Goal: Information Seeking & Learning: Learn about a topic

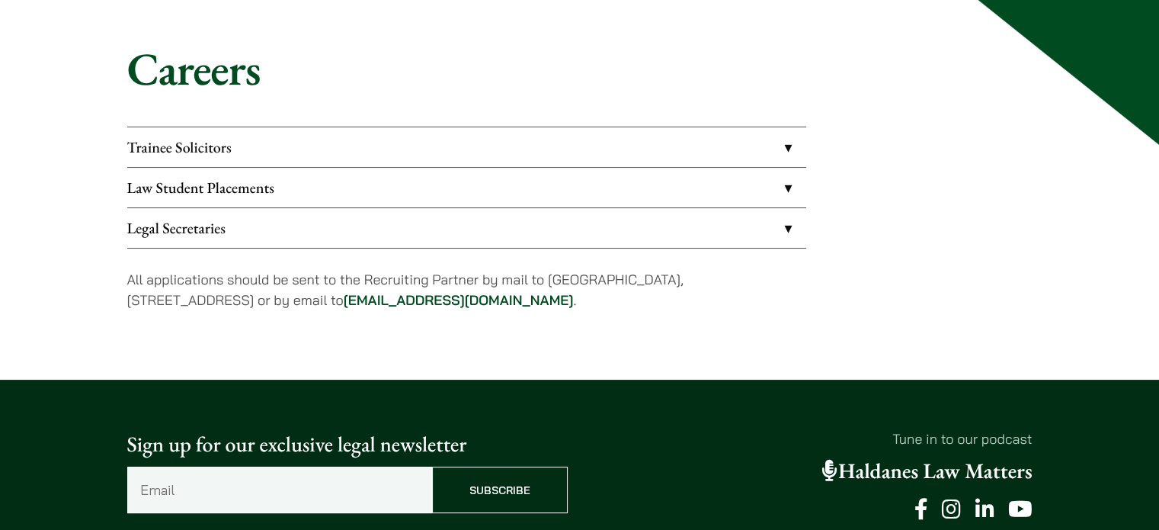
scroll to position [133, 0]
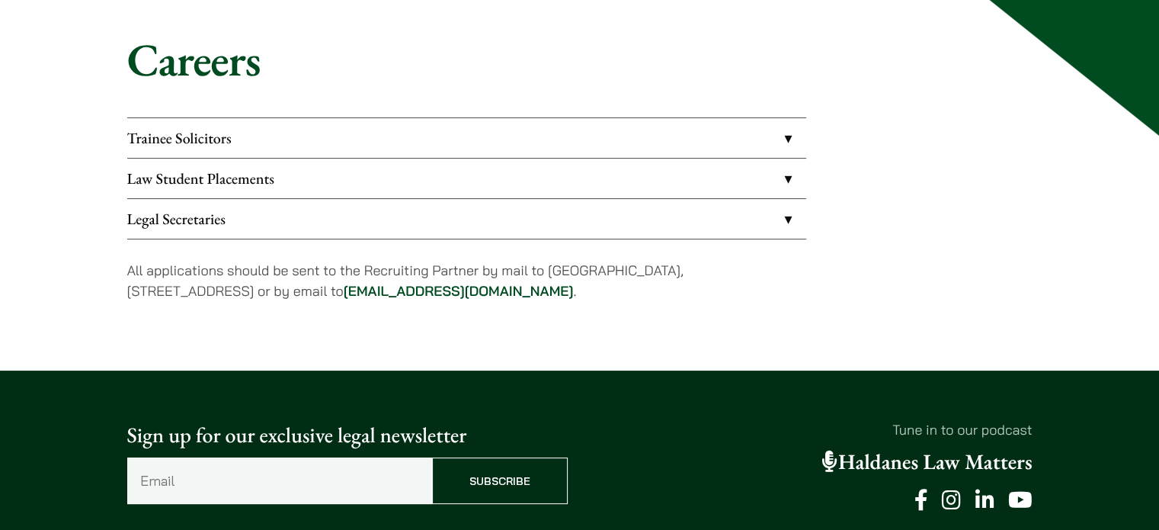
click at [787, 185] on link "Law Student Placements" at bounding box center [466, 178] width 679 height 40
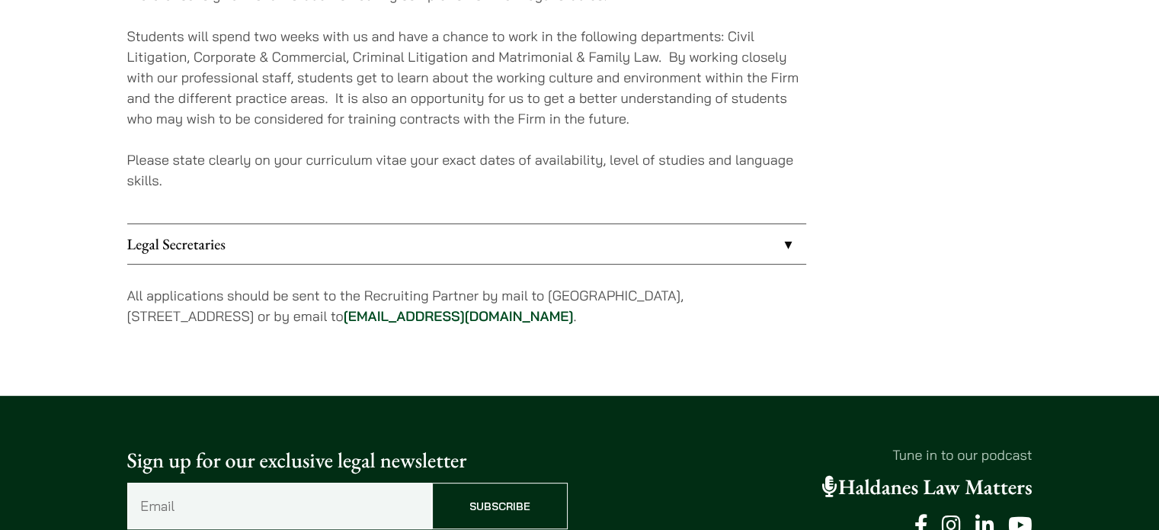
scroll to position [421, 0]
click at [784, 242] on link "Legal Secretaries" at bounding box center [466, 244] width 679 height 40
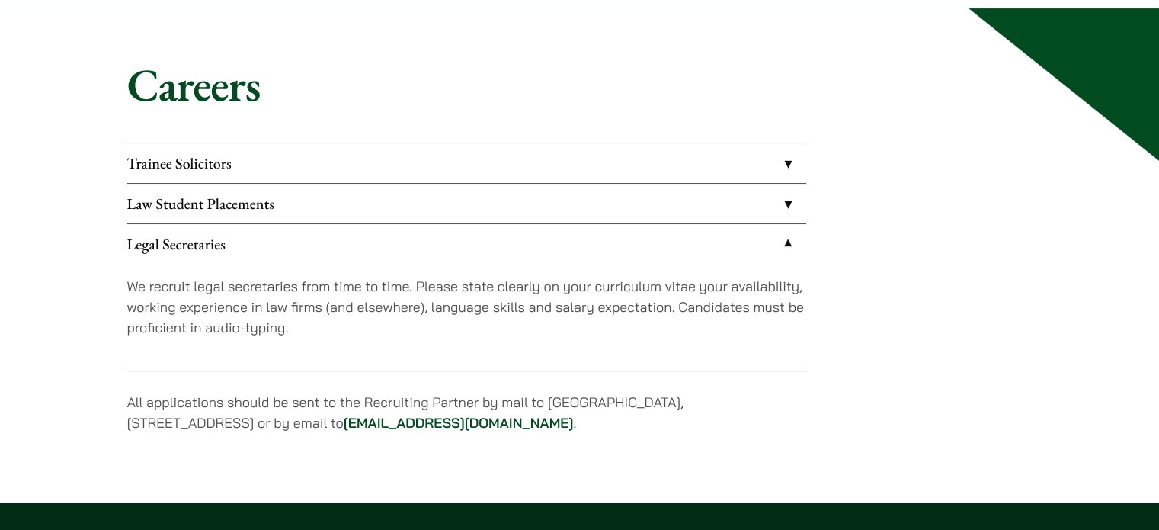
scroll to position [107, 0]
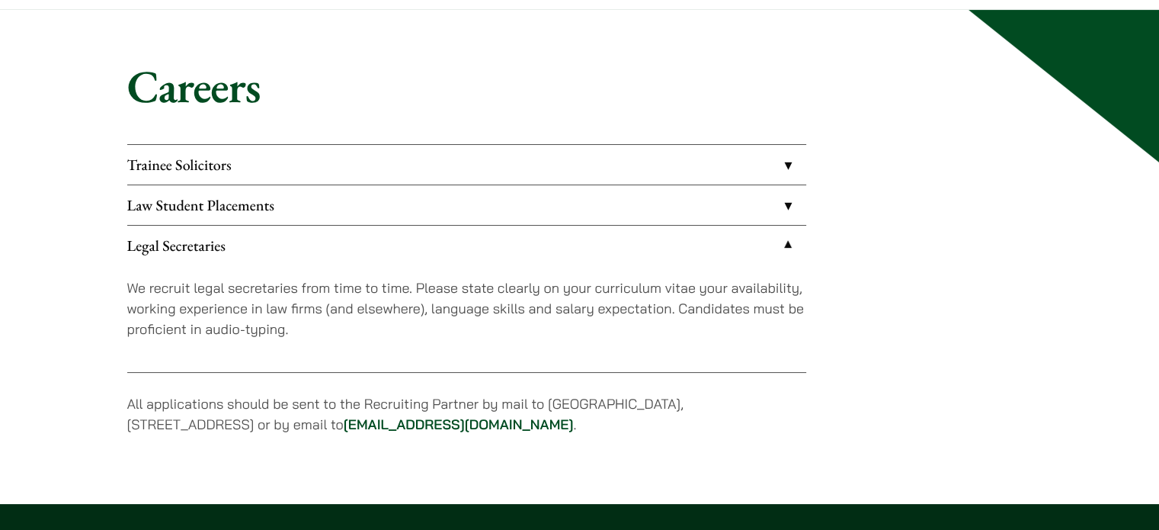
click at [779, 204] on link "Law Student Placements" at bounding box center [466, 205] width 679 height 40
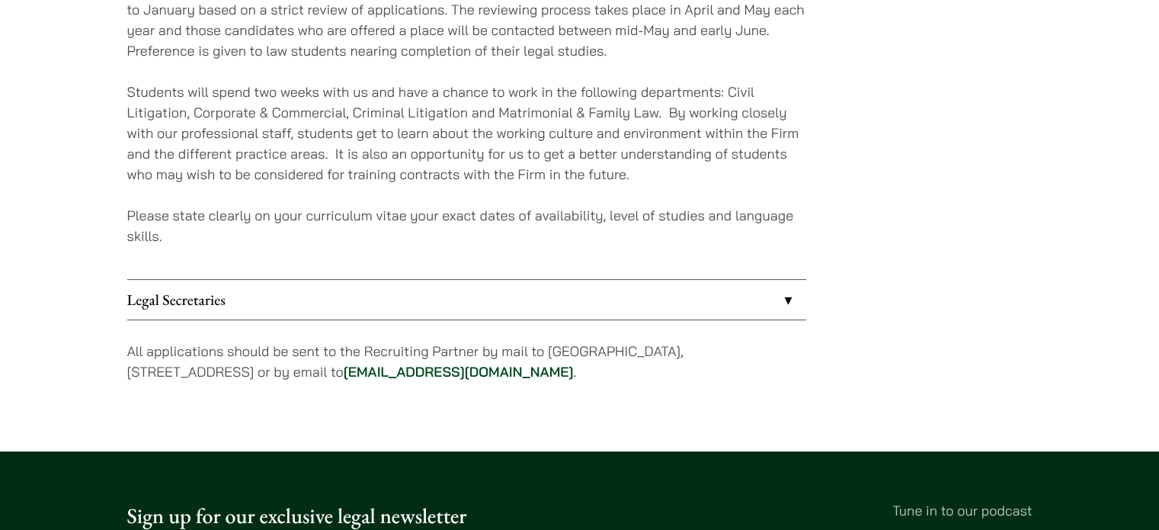
scroll to position [367, 0]
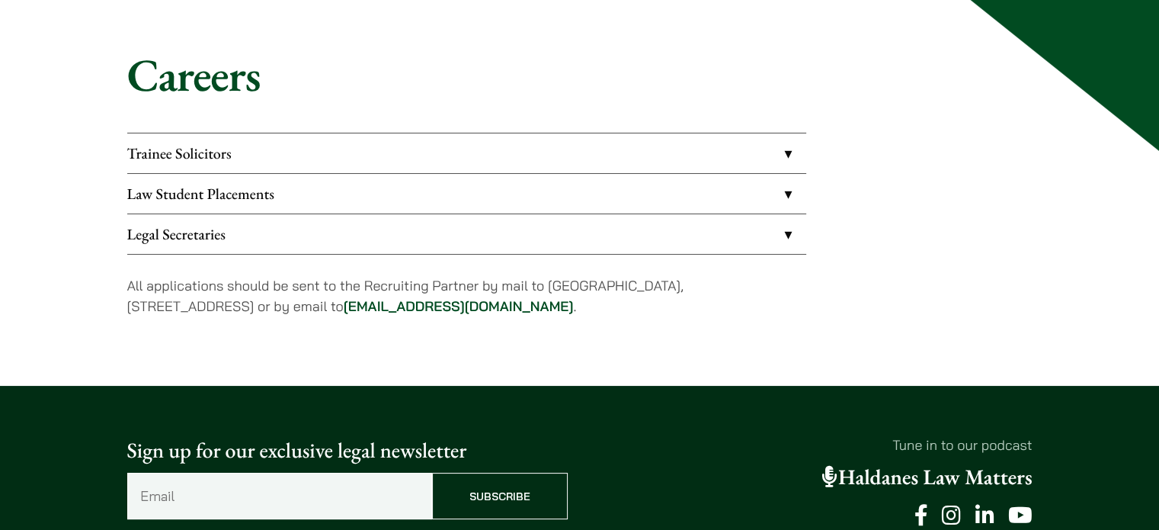
scroll to position [119, 0]
